Goal: Navigation & Orientation: Find specific page/section

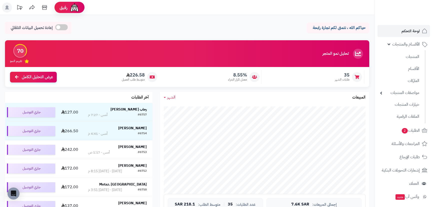
scroll to position [114, 0]
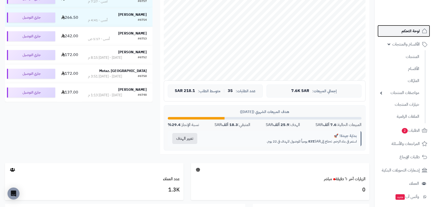
click at [414, 29] on span "لوحة التحكم" at bounding box center [411, 31] width 18 height 7
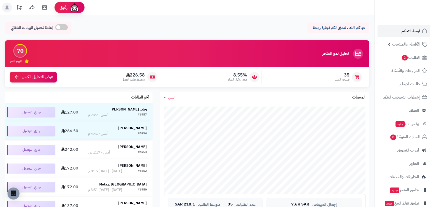
click at [408, 27] on link "لوحة التحكم" at bounding box center [404, 31] width 53 height 12
